Goal: Book appointment/travel/reservation

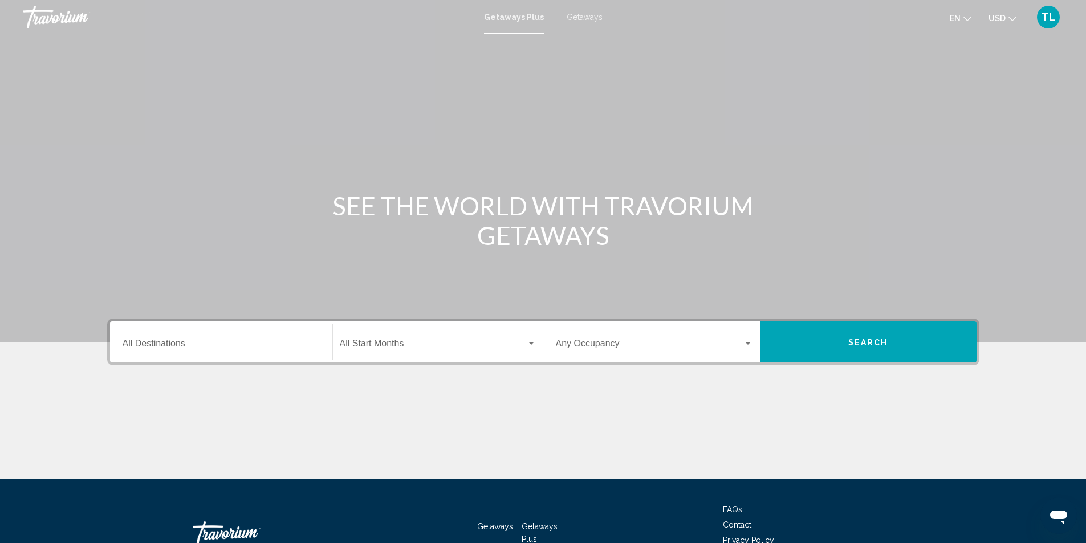
click at [582, 17] on span "Getaways" at bounding box center [585, 17] width 36 height 9
click at [164, 343] on input "Destination All Destinations" at bounding box center [221, 346] width 197 height 10
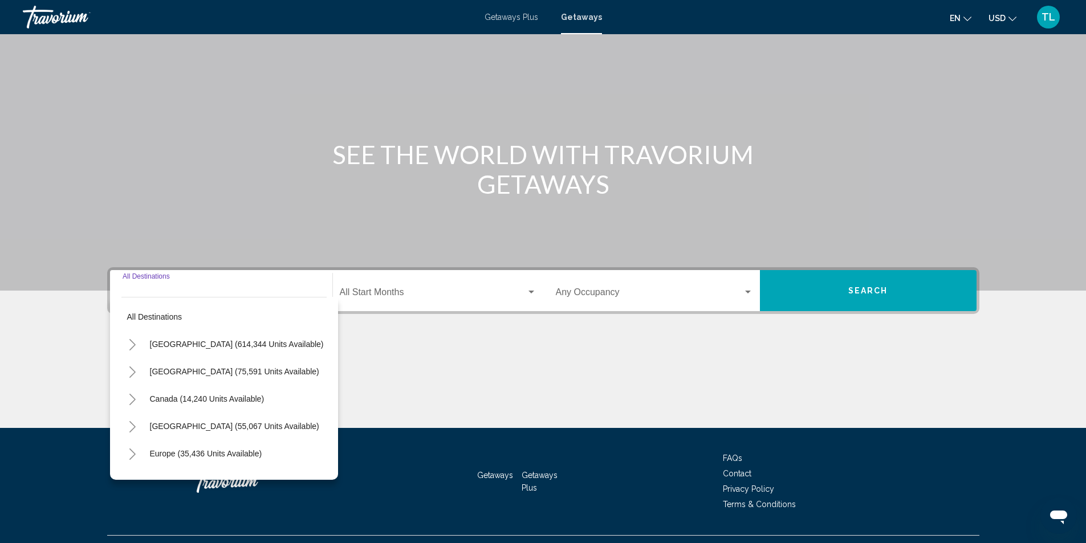
scroll to position [76, 0]
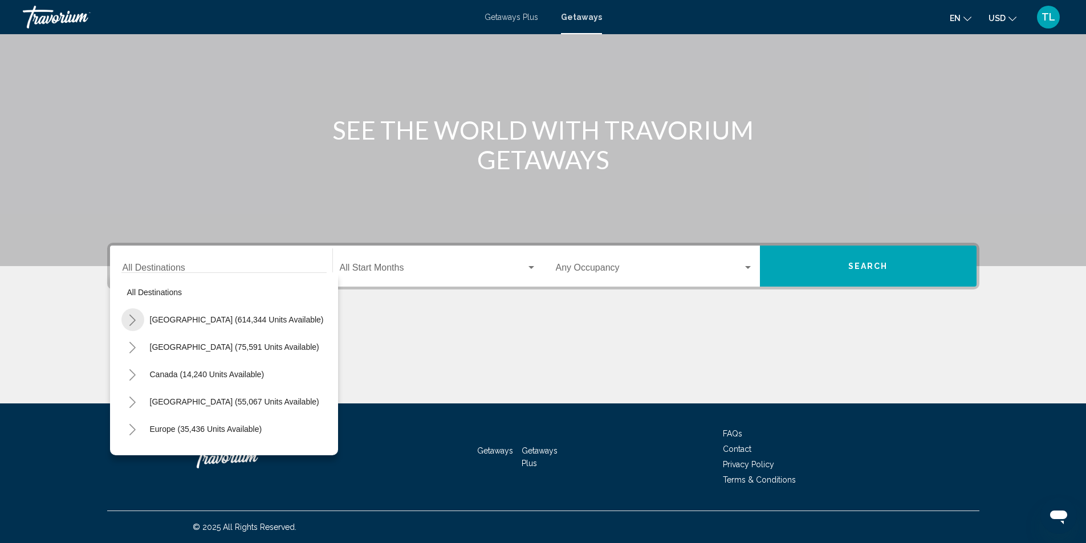
click at [136, 320] on icon "Toggle United States (614,344 units available)" at bounding box center [132, 320] width 9 height 11
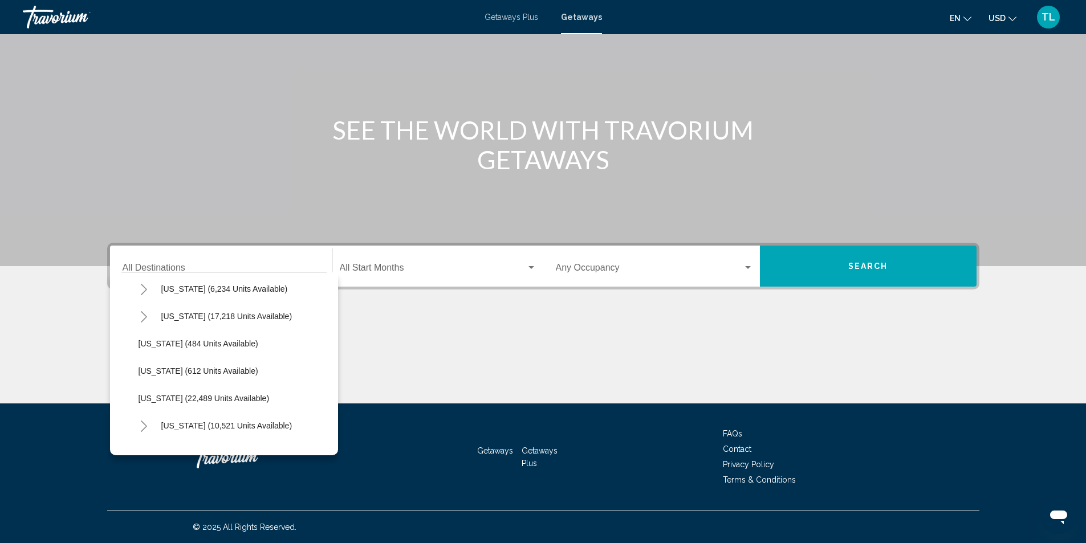
scroll to position [798, 0]
click at [156, 395] on span "[US_STATE] (22,489 units available)" at bounding box center [204, 397] width 131 height 9
type input "**********"
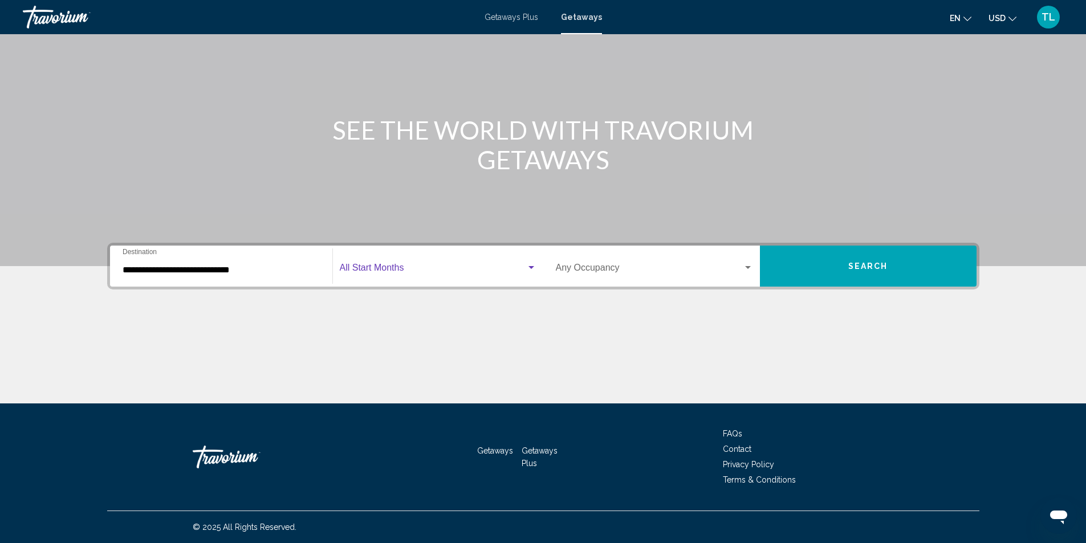
click at [503, 274] on span "Search widget" at bounding box center [433, 270] width 186 height 10
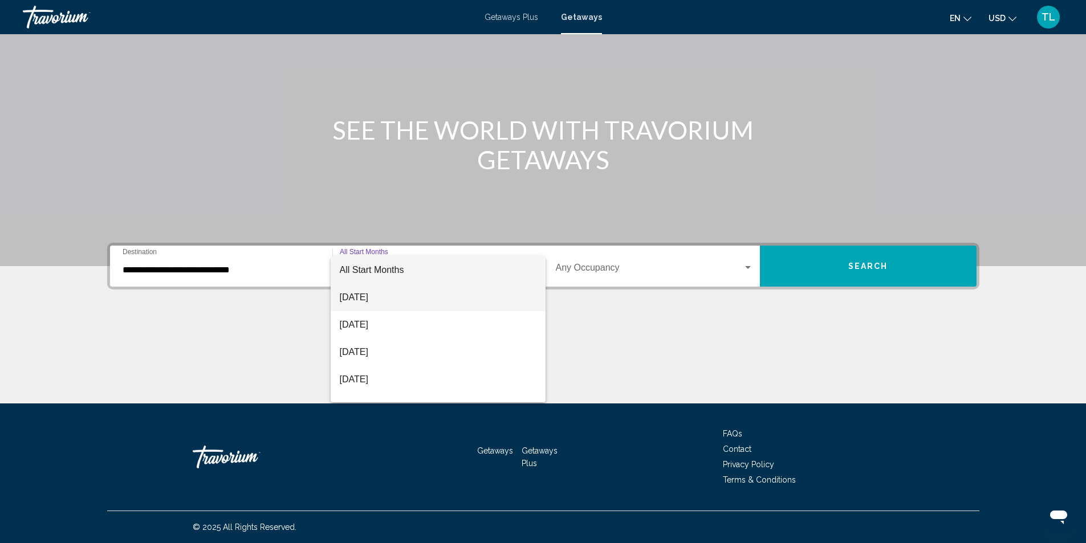
click at [350, 293] on span "[DATE]" at bounding box center [438, 297] width 197 height 27
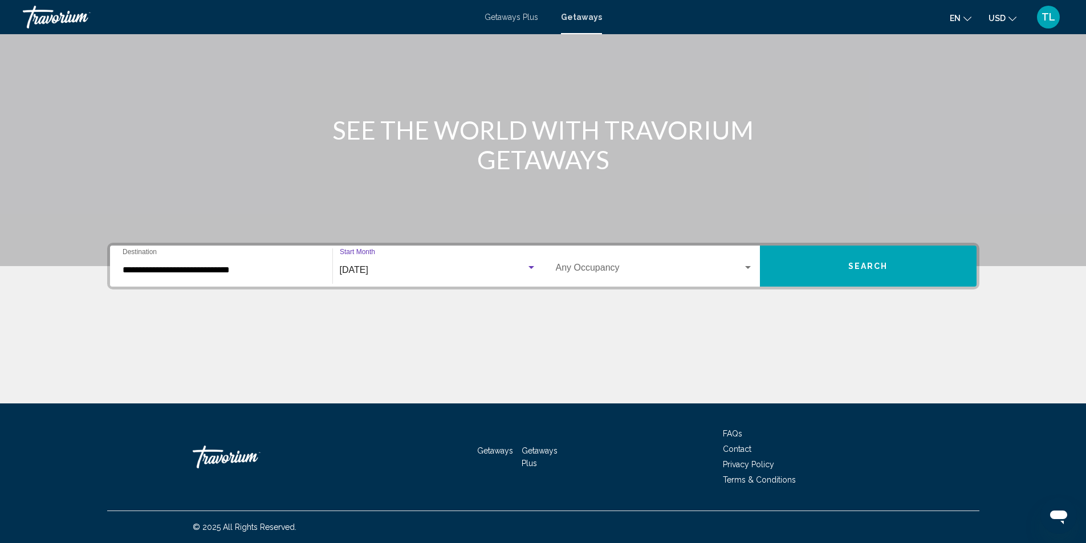
click at [842, 269] on button "Search" at bounding box center [868, 266] width 217 height 41
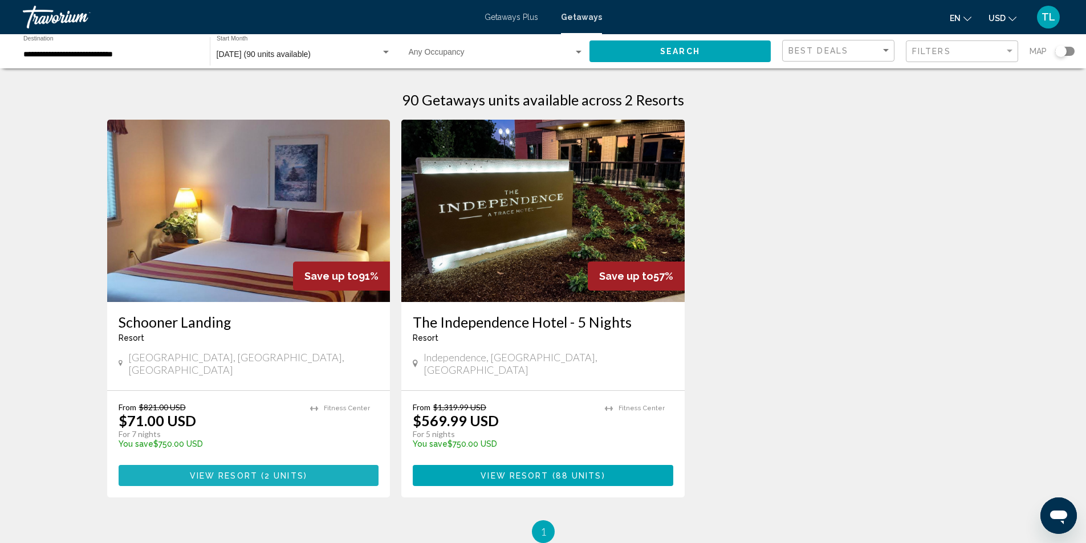
click at [171, 468] on button "View Resort ( 2 units )" at bounding box center [249, 475] width 261 height 21
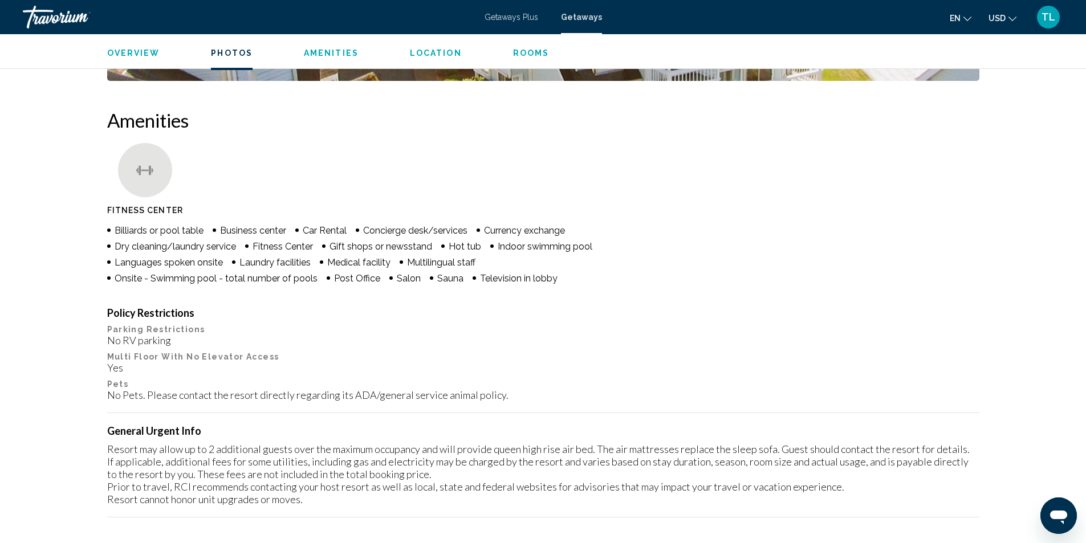
scroll to position [703, 0]
